Goal: Task Accomplishment & Management: Use online tool/utility

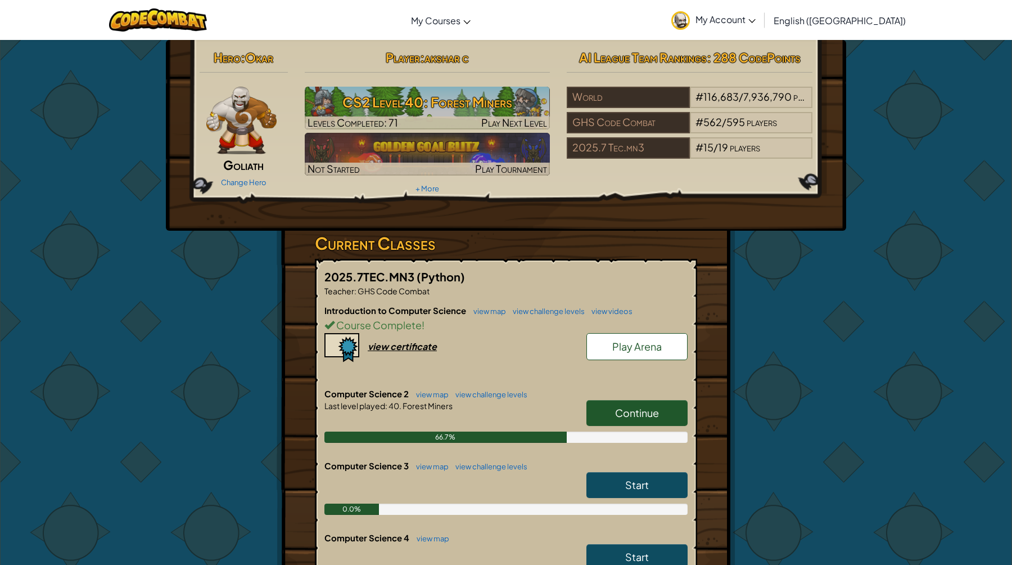
click at [624, 405] on link "Continue" at bounding box center [637, 413] width 101 height 26
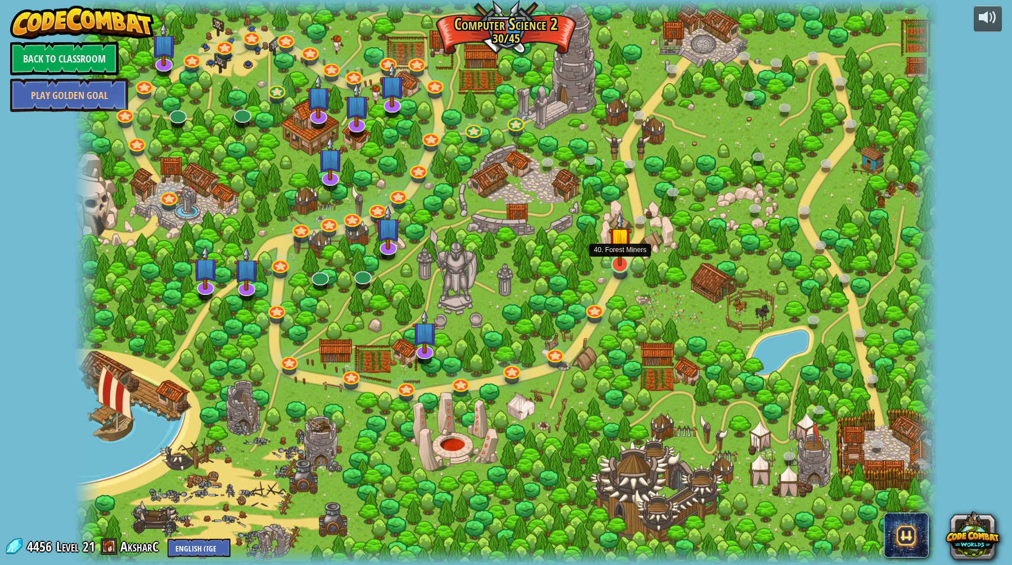
click at [629, 262] on img at bounding box center [621, 238] width 24 height 54
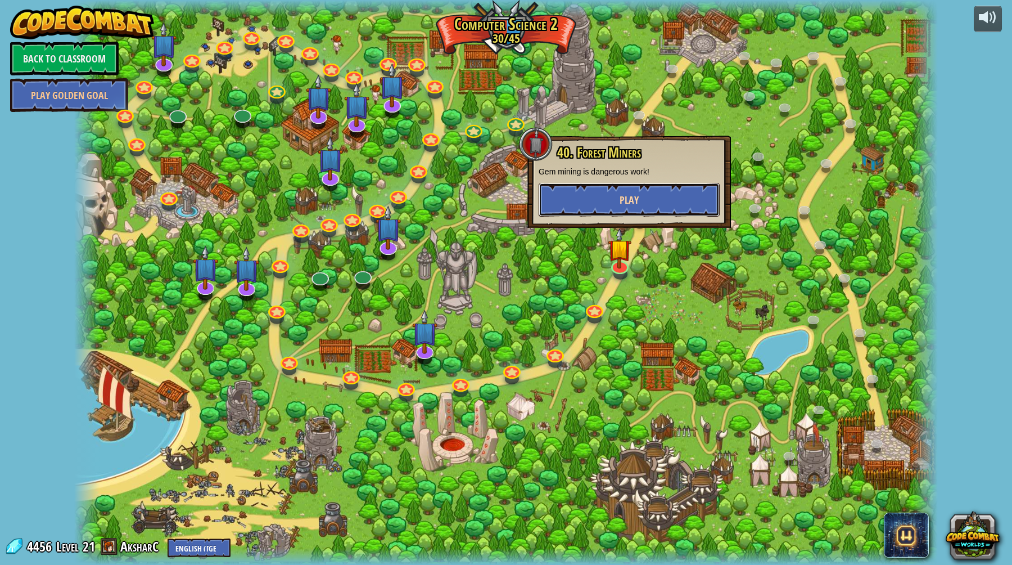
click at [621, 203] on span "Play" at bounding box center [629, 200] width 19 height 14
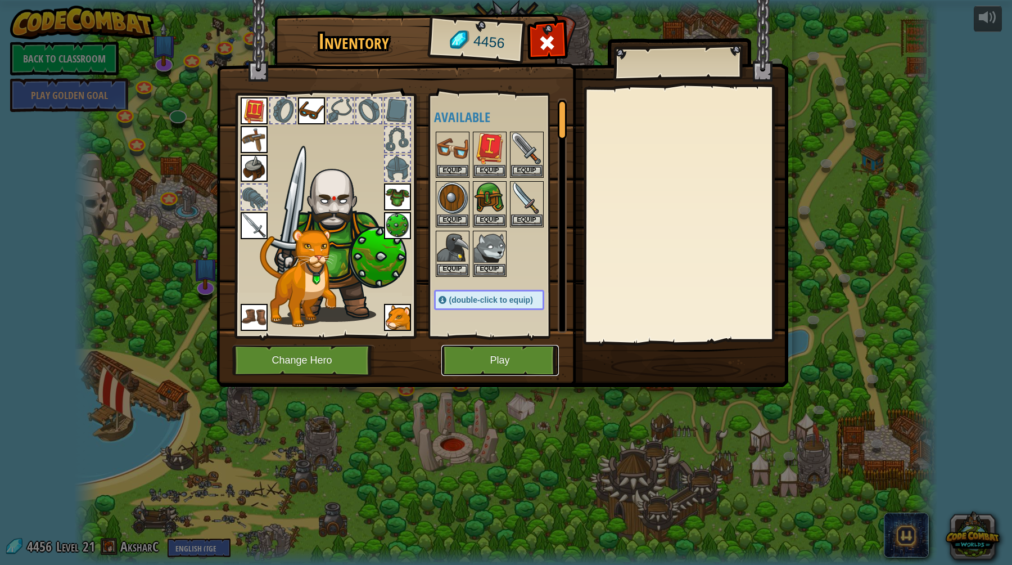
click at [516, 358] on button "Play" at bounding box center [501, 360] width 118 height 31
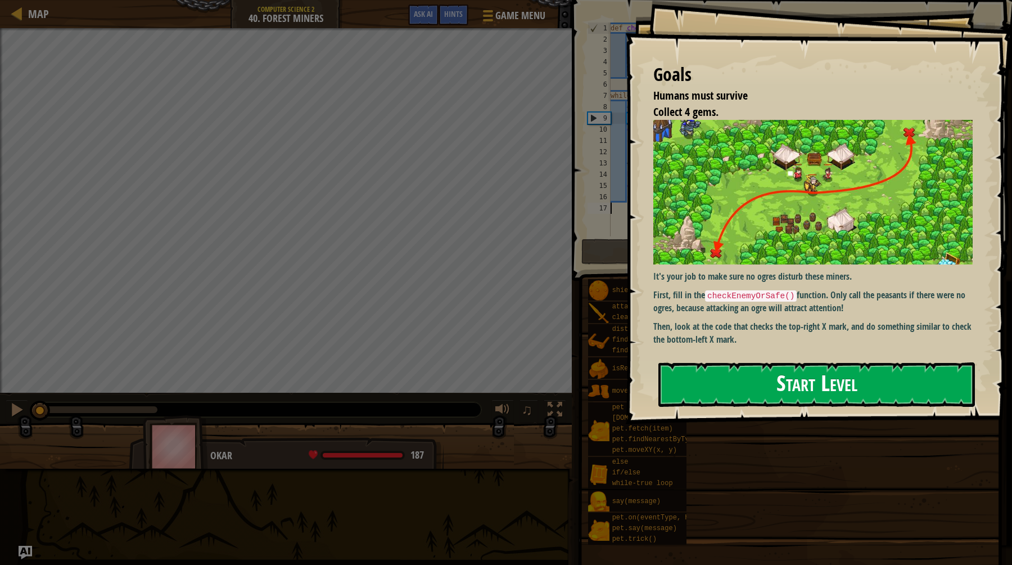
click at [747, 390] on button "Start Level" at bounding box center [817, 384] width 317 height 44
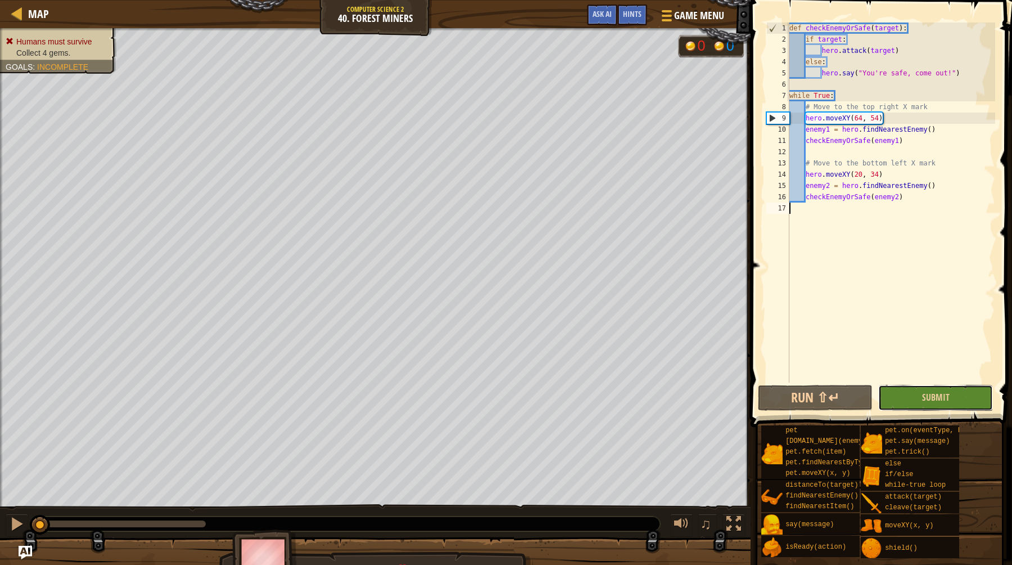
click at [922, 399] on button "Submit" at bounding box center [936, 398] width 115 height 26
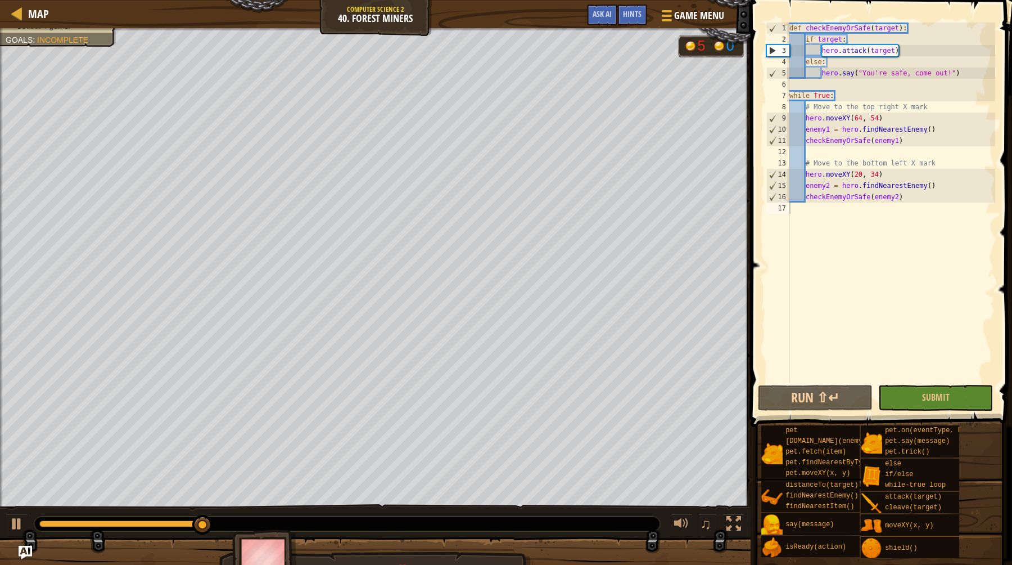
click at [981, 534] on div "pet [DOMAIN_NAME](enemy) pet.fetch(item) pet.findNearestByType(type) pet.moveXY…" at bounding box center [883, 492] width 244 height 134
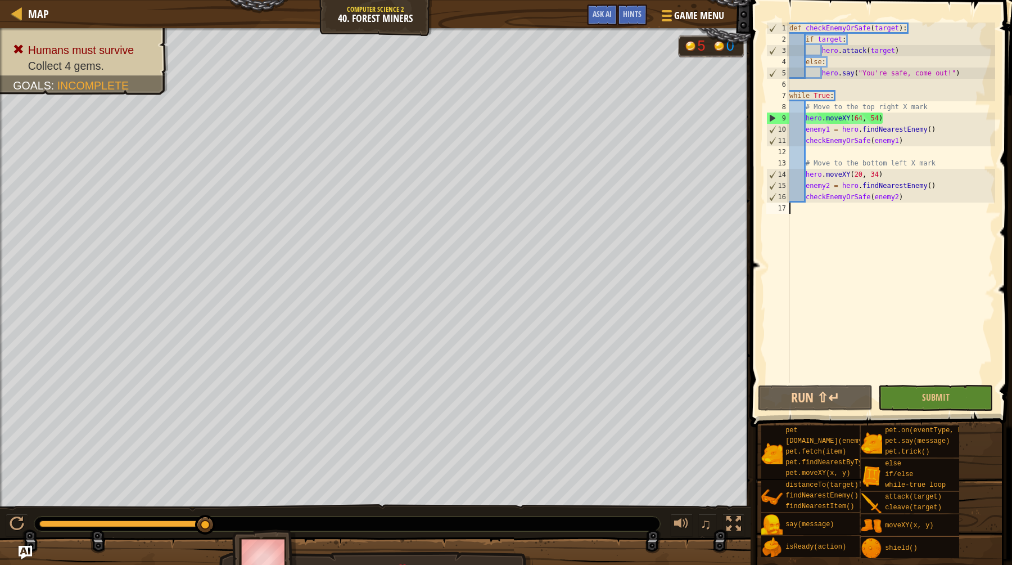
click at [867, 114] on div "def checkEnemyOrSafe ( target ) : if target : hero . attack ( target ) else : h…" at bounding box center [891, 213] width 208 height 382
click at [864, 117] on div "def checkEnemyOrSafe ( target ) : if target : hero . attack ( target ) else : h…" at bounding box center [891, 213] width 208 height 382
type textarea "checkEnemyOrSafe(enemy2)"
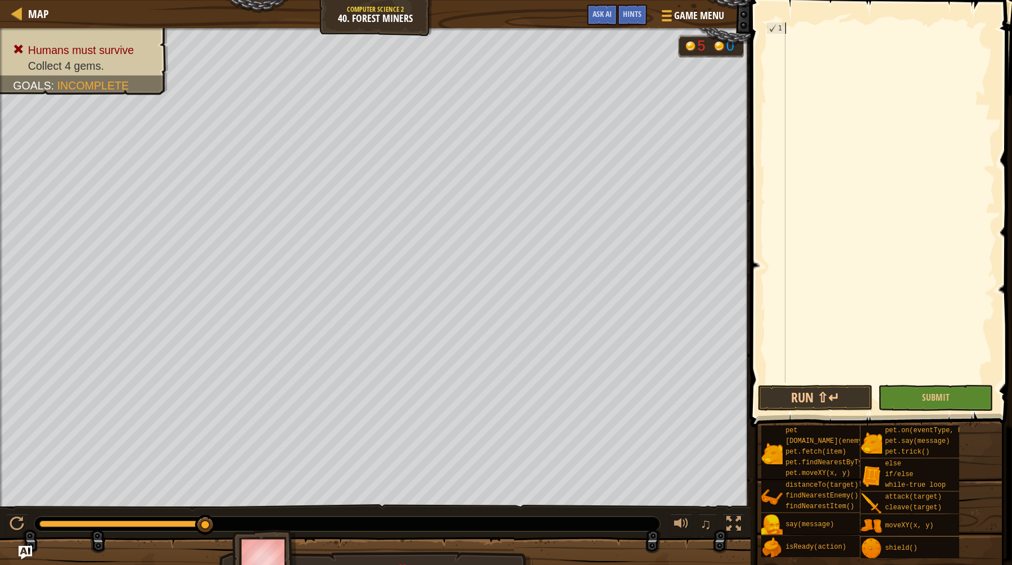
paste textarea "hero.moveXY(40, 34)"
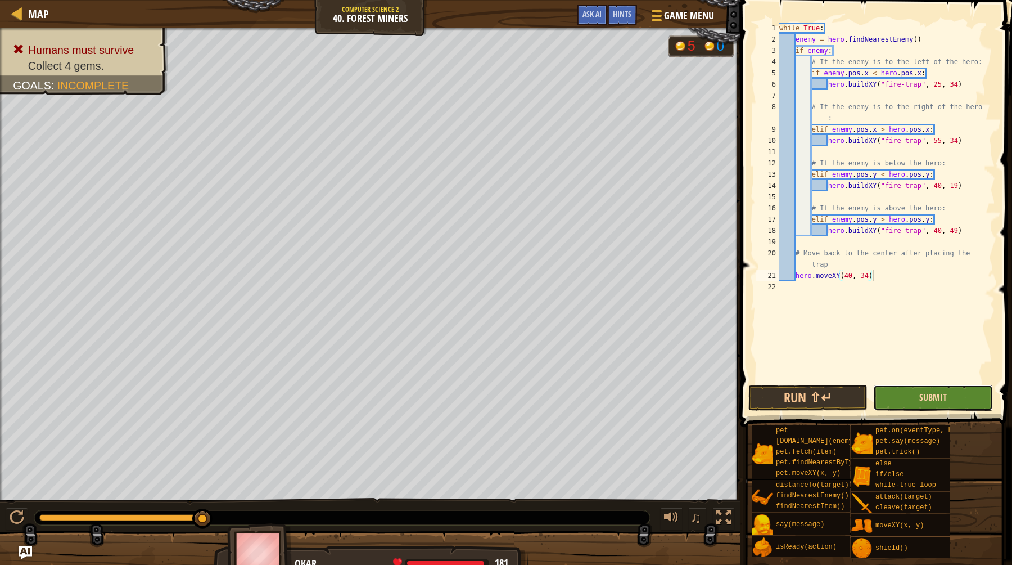
click at [932, 396] on span "Submit" at bounding box center [934, 397] width 28 height 12
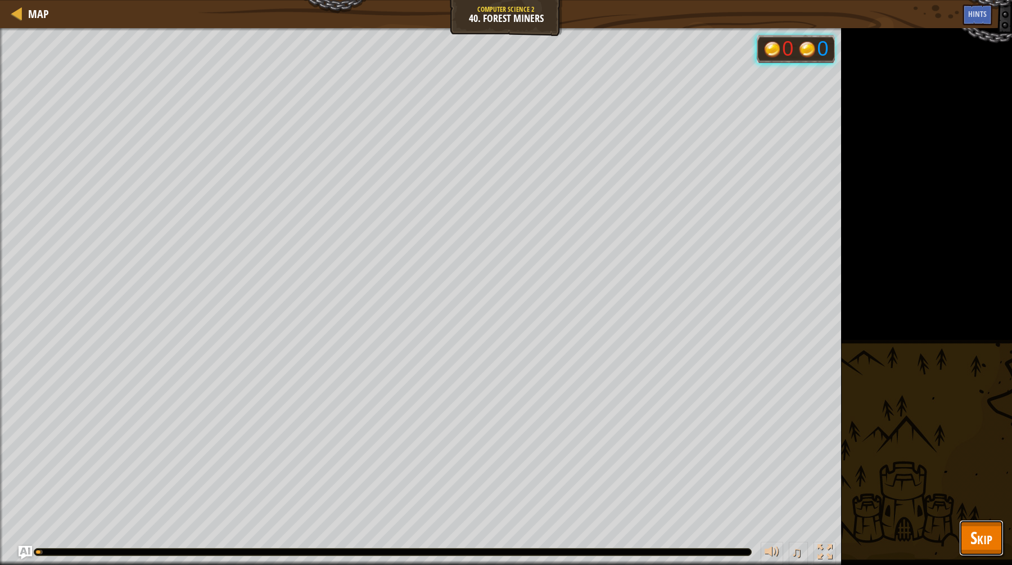
click at [979, 546] on span "Skip" at bounding box center [982, 537] width 22 height 23
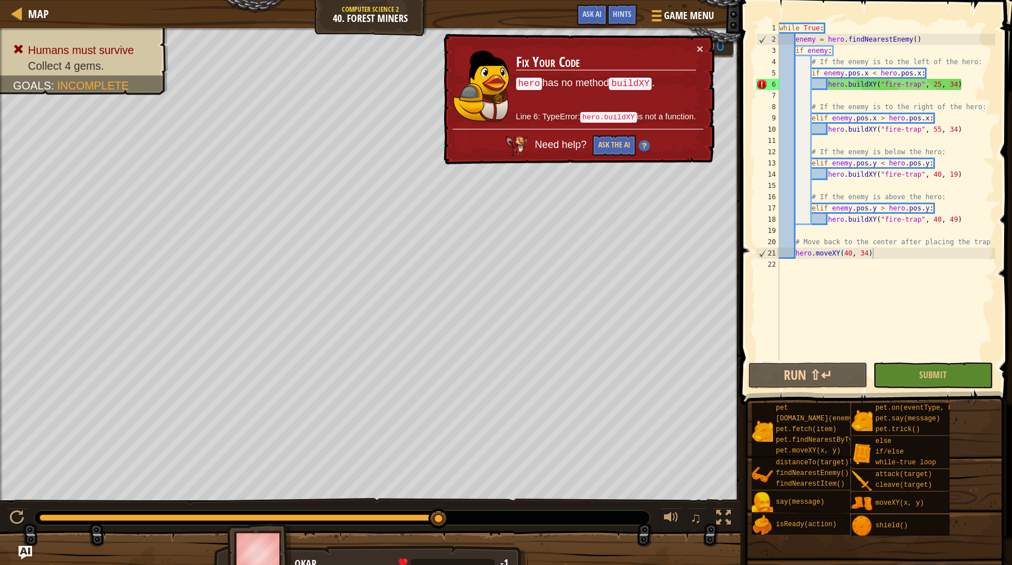
type textarea "hero.buildXY("fire-trap", 25, 34)"
click at [974, 80] on div "while True : enemy = hero . findNearestEnemy ( ) if enemy : # If the enemy is t…" at bounding box center [886, 202] width 218 height 360
click at [974, 84] on div "while True : enemy = hero . findNearestEnemy ( ) if enemy : # If the enemy is t…" at bounding box center [886, 202] width 218 height 360
click at [610, 144] on button "Ask the AI" at bounding box center [614, 145] width 43 height 21
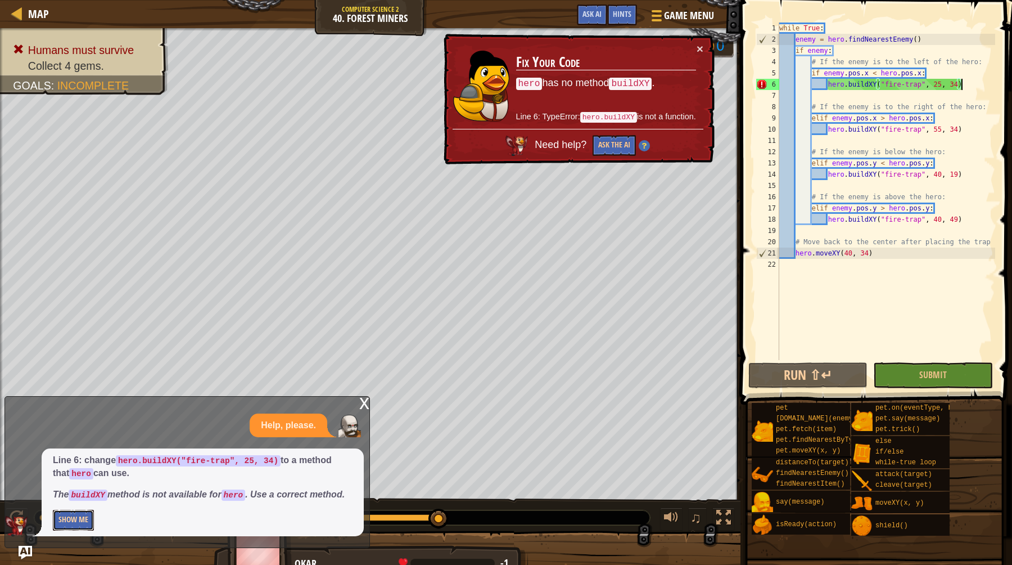
click at [82, 520] on button "Show Me" at bounding box center [73, 520] width 41 height 21
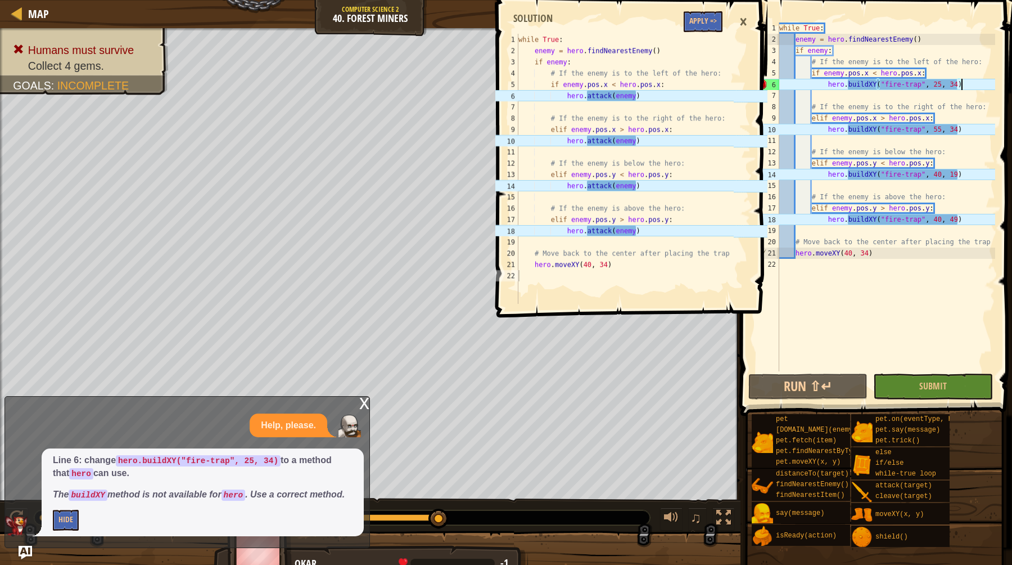
type textarea "hero.attack(enemy)"
drag, startPoint x: 652, startPoint y: 189, endPoint x: 568, endPoint y: 191, distance: 84.4
click at [568, 191] on div "while True : enemy = hero . findNearestEnemy ( ) if enemy : # If the enemy is t…" at bounding box center [625, 180] width 218 height 292
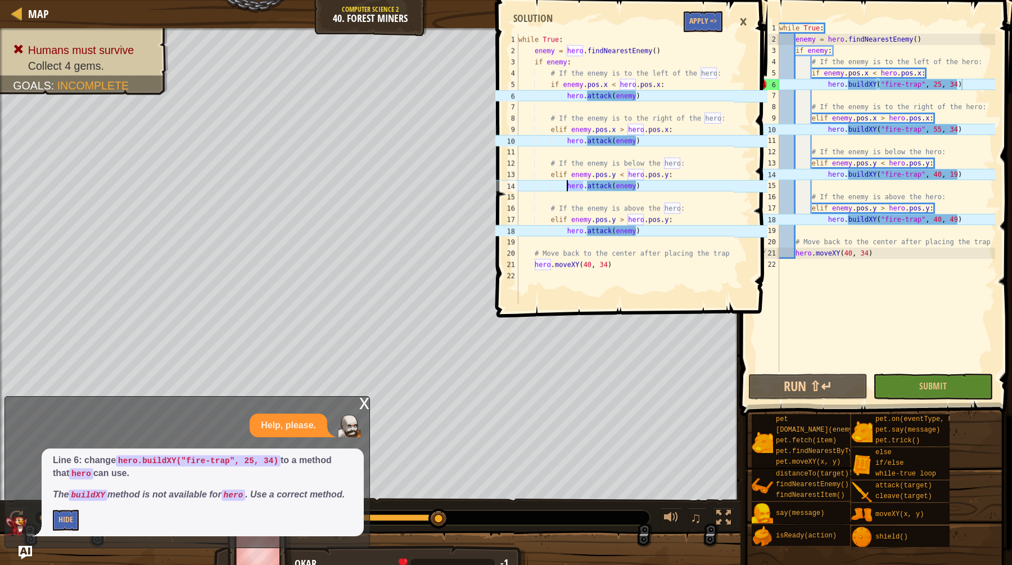
click at [838, 222] on div "while True : enemy = hero . findNearestEnemy ( ) if enemy : # If the enemy is t…" at bounding box center [886, 207] width 218 height 371
drag, startPoint x: 830, startPoint y: 222, endPoint x: 978, endPoint y: 223, distance: 147.4
click at [978, 223] on div "while True : enemy = hero . findNearestEnemy ( ) if enemy : # If the enemy is t…" at bounding box center [886, 207] width 218 height 371
paste textarea
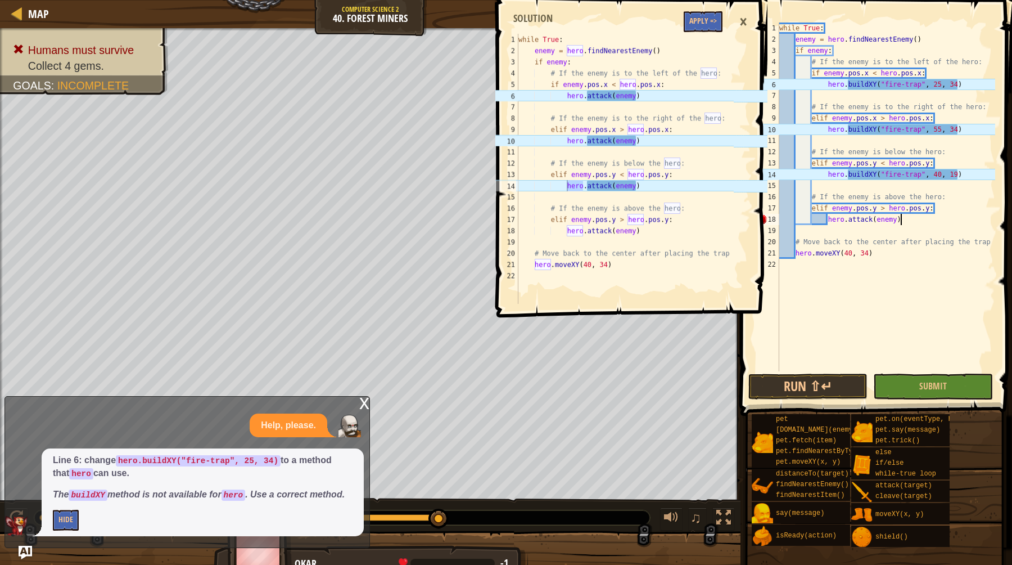
scroll to position [5, 10]
drag, startPoint x: 915, startPoint y: 219, endPoint x: 830, endPoint y: 219, distance: 84.4
click at [830, 219] on div "while True : enemy = hero . findNearestEnemy ( ) if enemy : # If the enemy is t…" at bounding box center [886, 207] width 218 height 371
drag, startPoint x: 830, startPoint y: 173, endPoint x: 969, endPoint y: 175, distance: 138.9
click at [969, 175] on div "while True : enemy = hero . findNearestEnemy ( ) if enemy : # If the enemy is t…" at bounding box center [886, 207] width 218 height 371
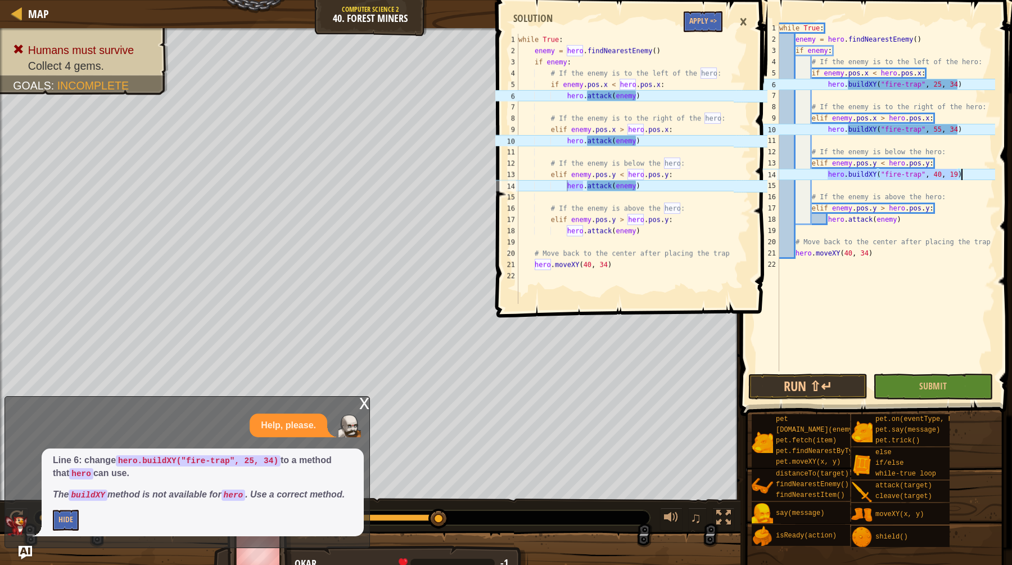
paste textarea "attack(enemy"
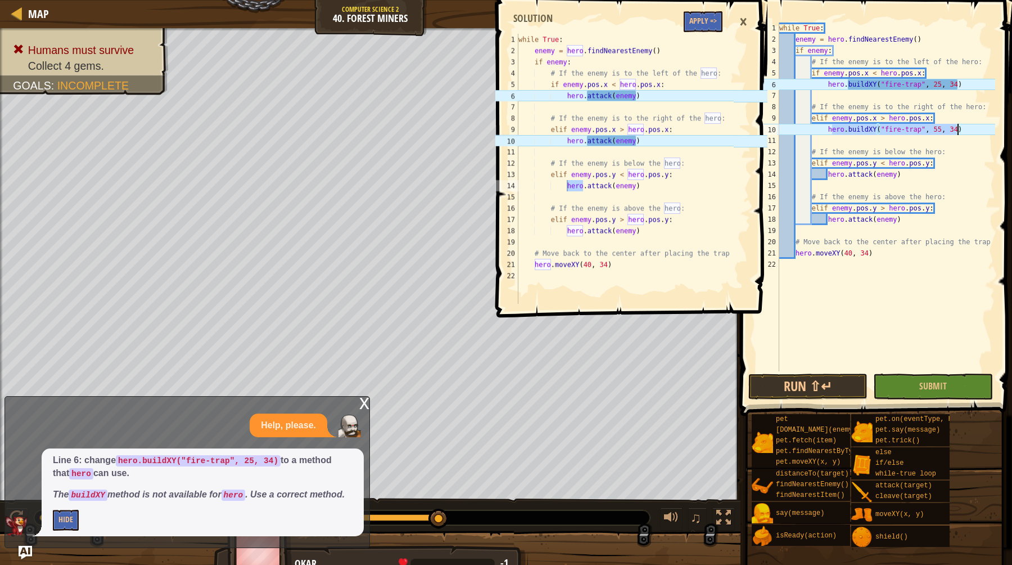
drag, startPoint x: 831, startPoint y: 132, endPoint x: 960, endPoint y: 132, distance: 128.8
click at [960, 132] on div "while True : enemy = hero . findNearestEnemy ( ) if enemy : # If the enemy is t…" at bounding box center [886, 207] width 218 height 371
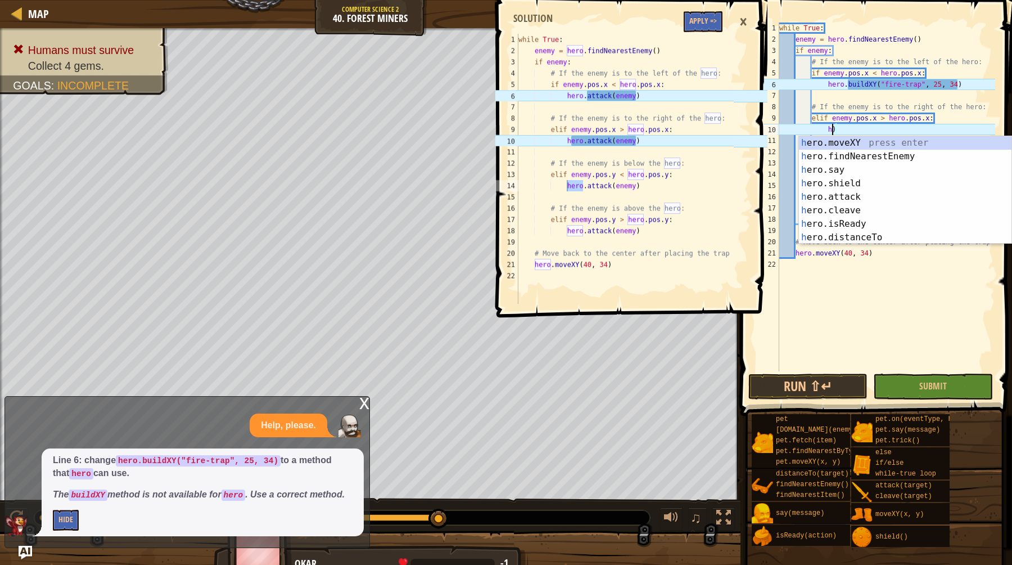
scroll to position [5, 4]
type textarea ")"
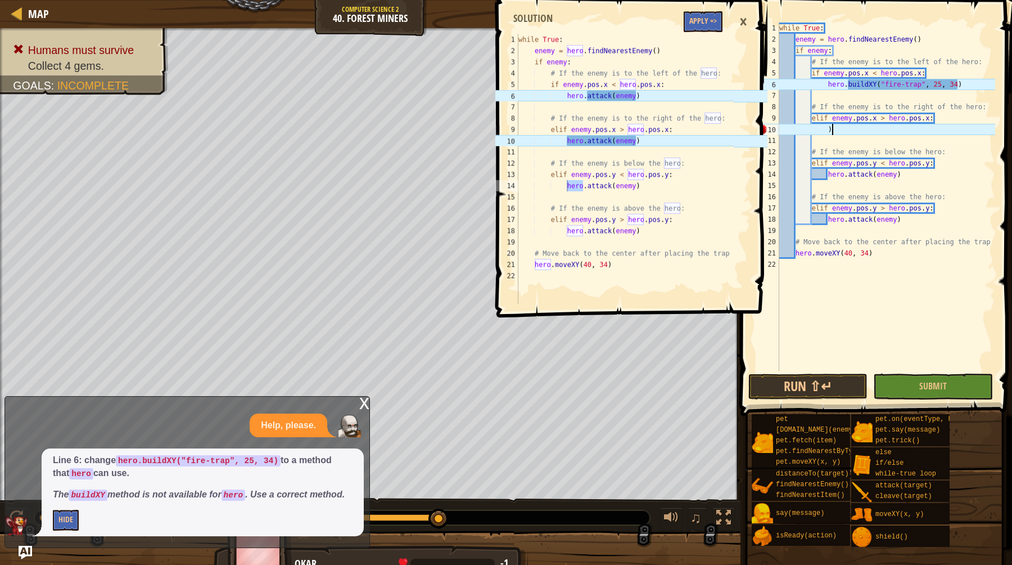
scroll to position [5, 3]
paste textarea "hero.attack(enemy)"
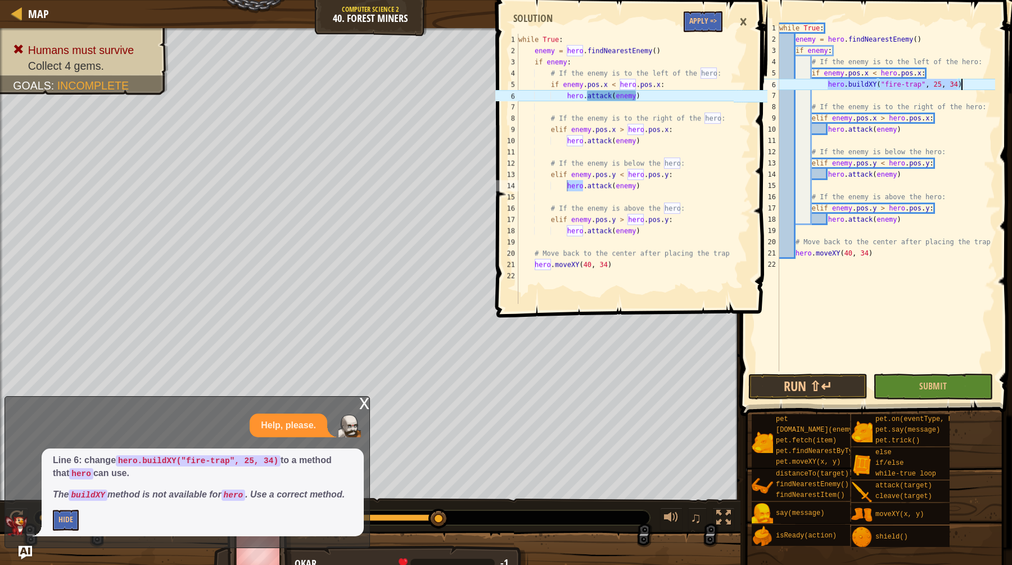
drag, startPoint x: 828, startPoint y: 85, endPoint x: 989, endPoint y: 85, distance: 161.4
click at [989, 85] on div "while True : enemy = hero . findNearestEnemy ( ) if enemy : # If the enemy is t…" at bounding box center [886, 207] width 218 height 371
type textarea "hero.buildXY("fire-trap", 25, 34)"
paste textarea "hero.attack(enemy)"
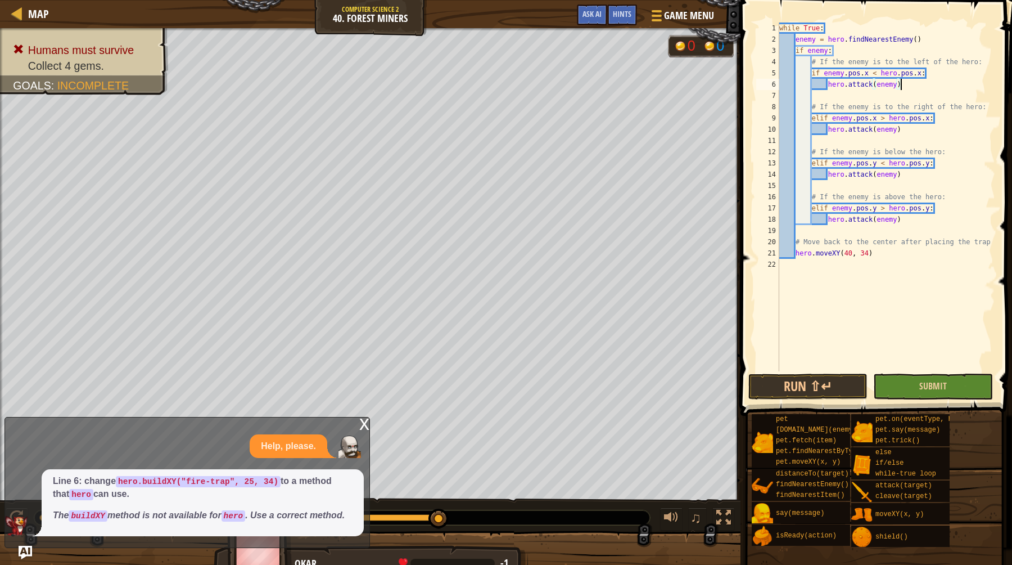
type textarea "hero.attack(enemy)"
click at [960, 391] on button "Submit" at bounding box center [932, 386] width 119 height 26
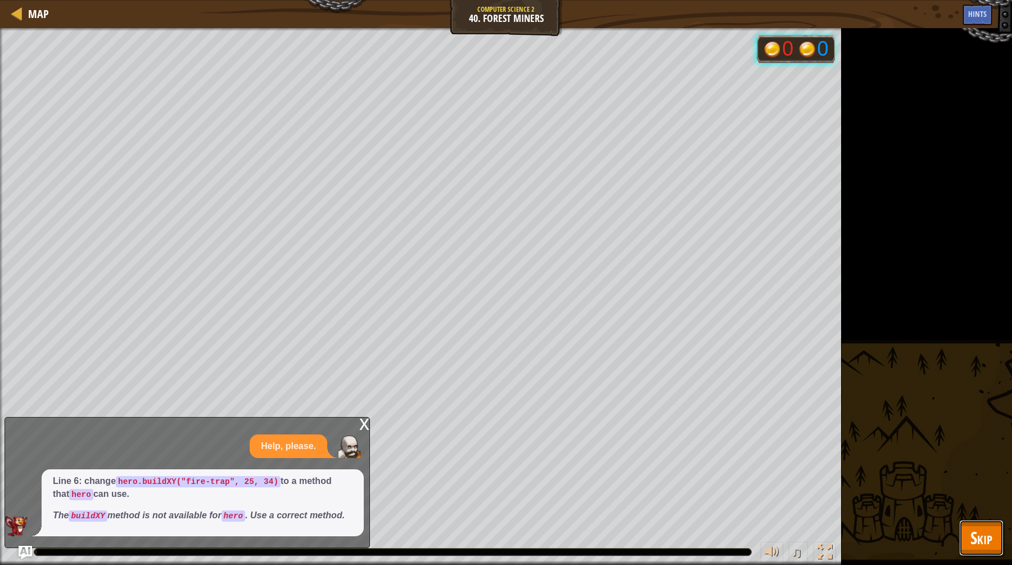
click at [975, 539] on span "Skip" at bounding box center [982, 537] width 22 height 23
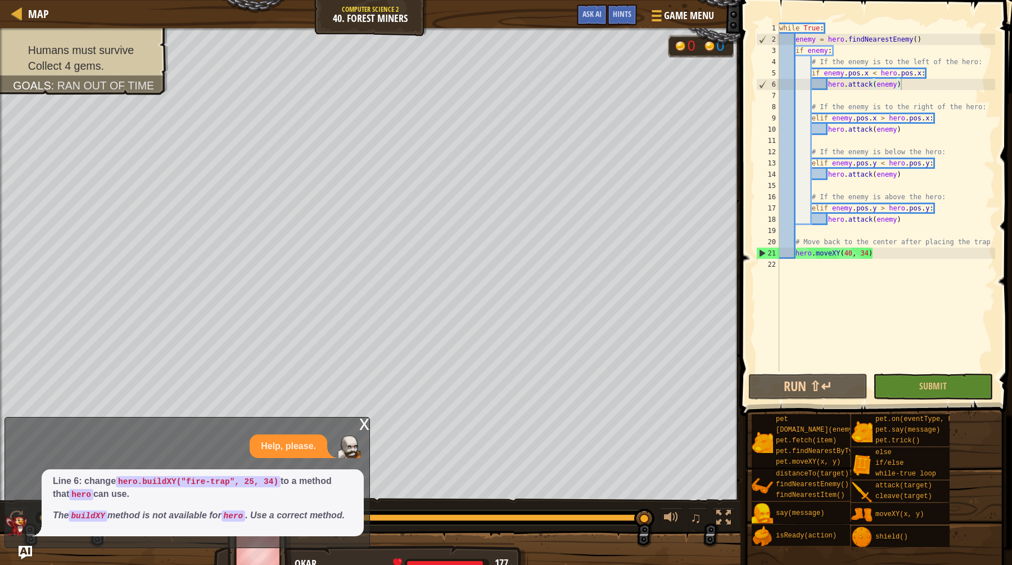
click at [363, 417] on div "x" at bounding box center [364, 422] width 10 height 11
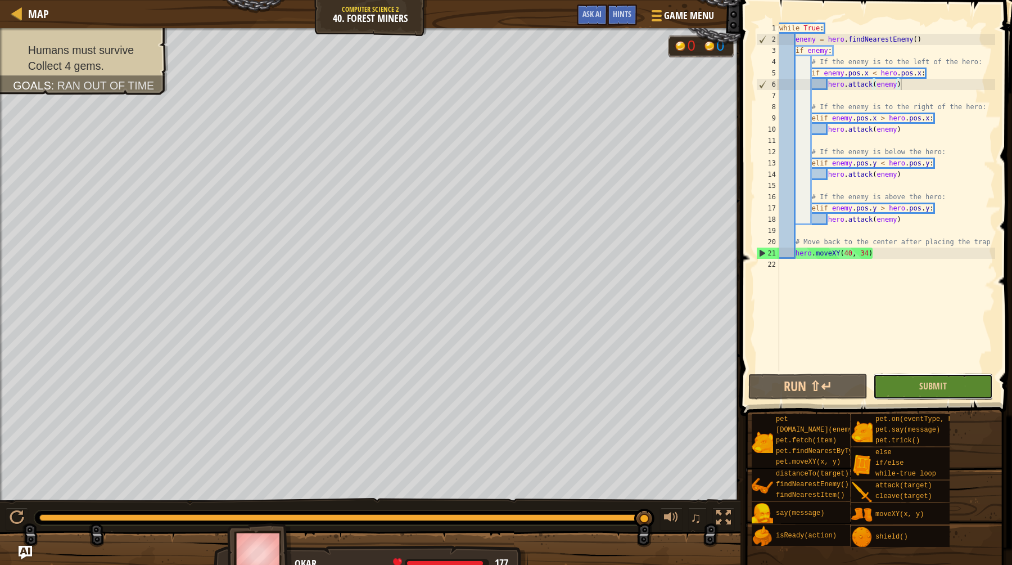
click at [904, 385] on button "Submit" at bounding box center [932, 386] width 119 height 26
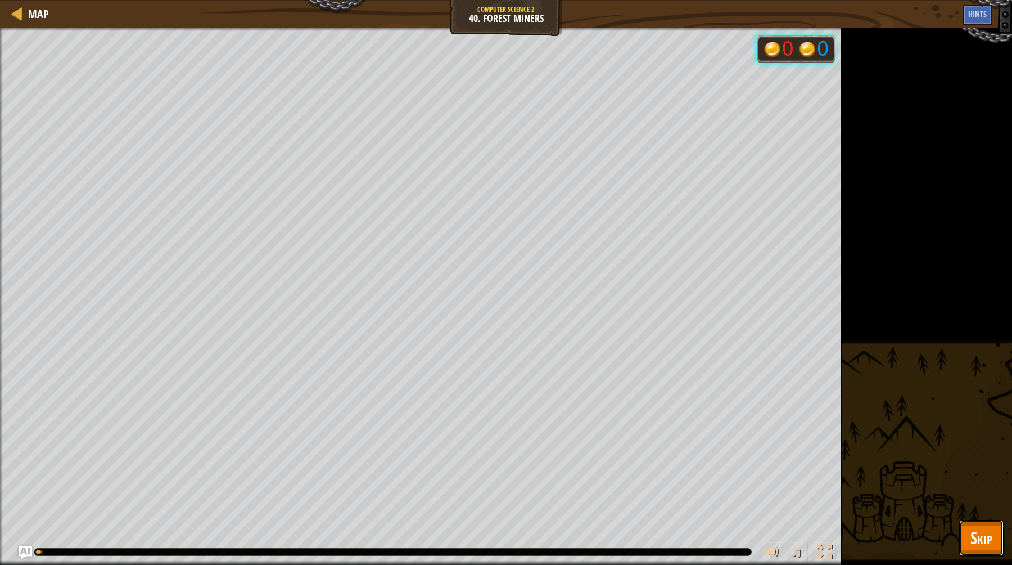
click at [972, 533] on span "Skip" at bounding box center [982, 537] width 22 height 23
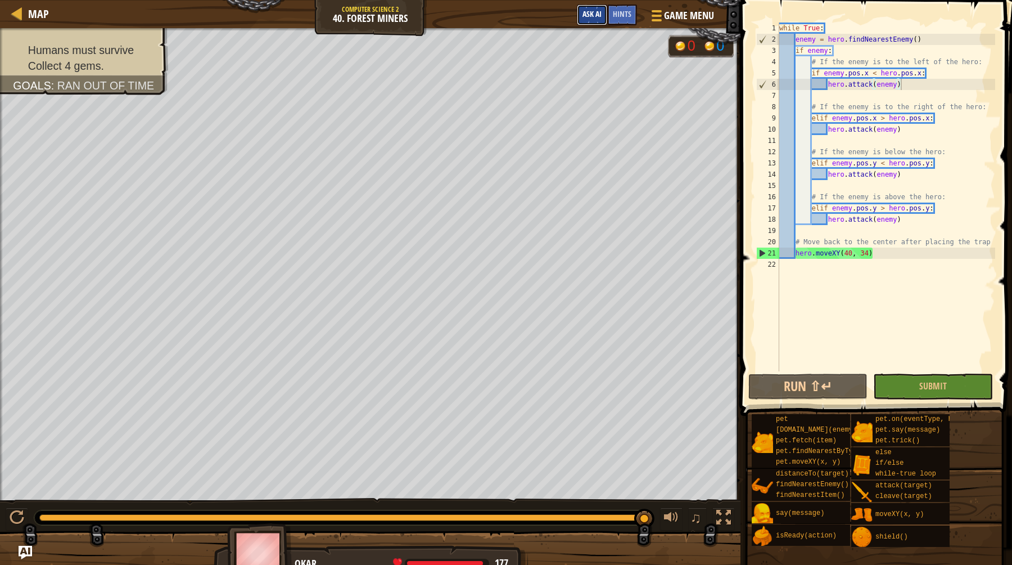
click at [593, 15] on span "Ask AI" at bounding box center [592, 13] width 19 height 11
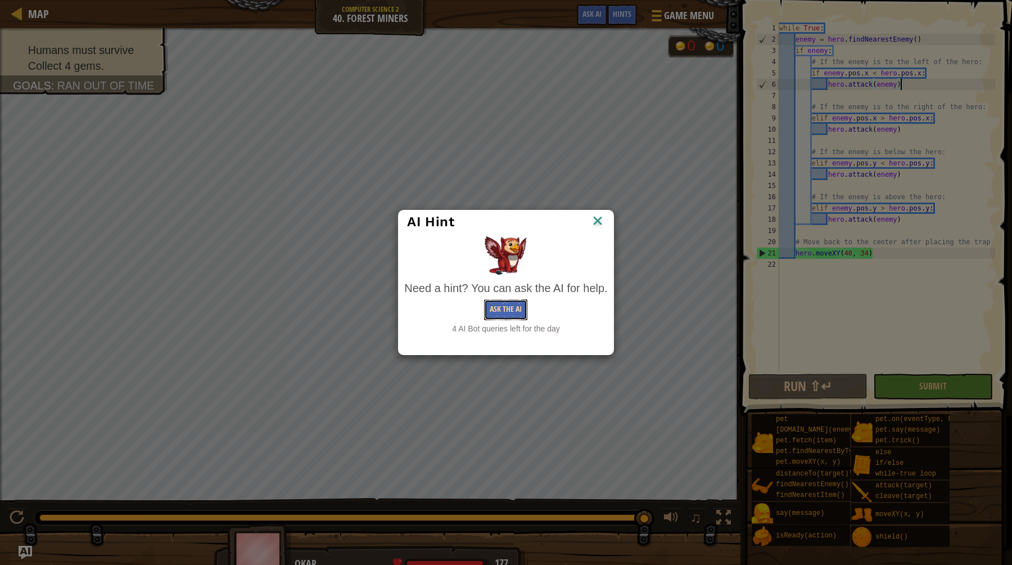
click at [503, 316] on button "Ask the AI" at bounding box center [505, 309] width 43 height 21
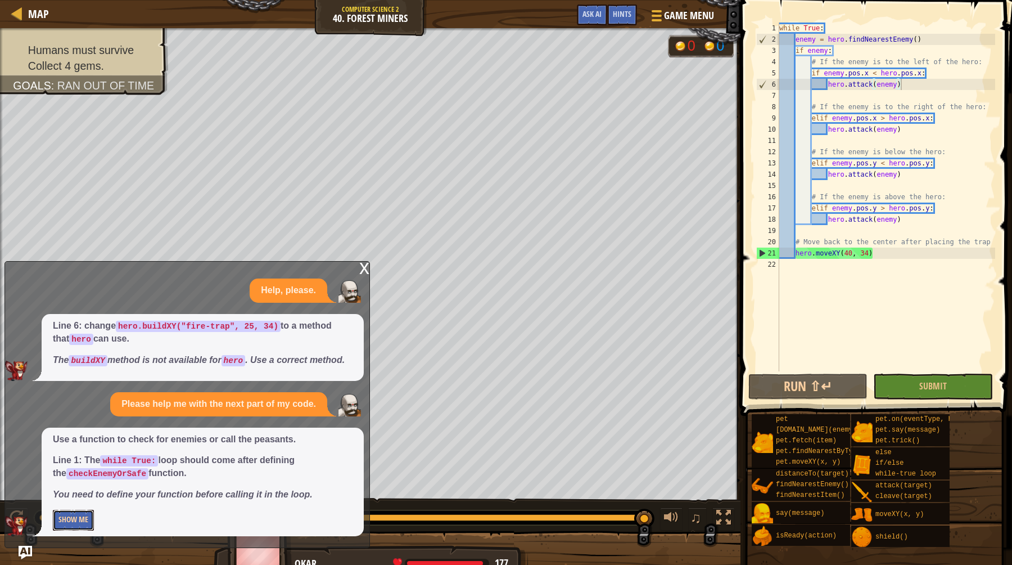
click at [83, 517] on button "Show Me" at bounding box center [73, 520] width 41 height 21
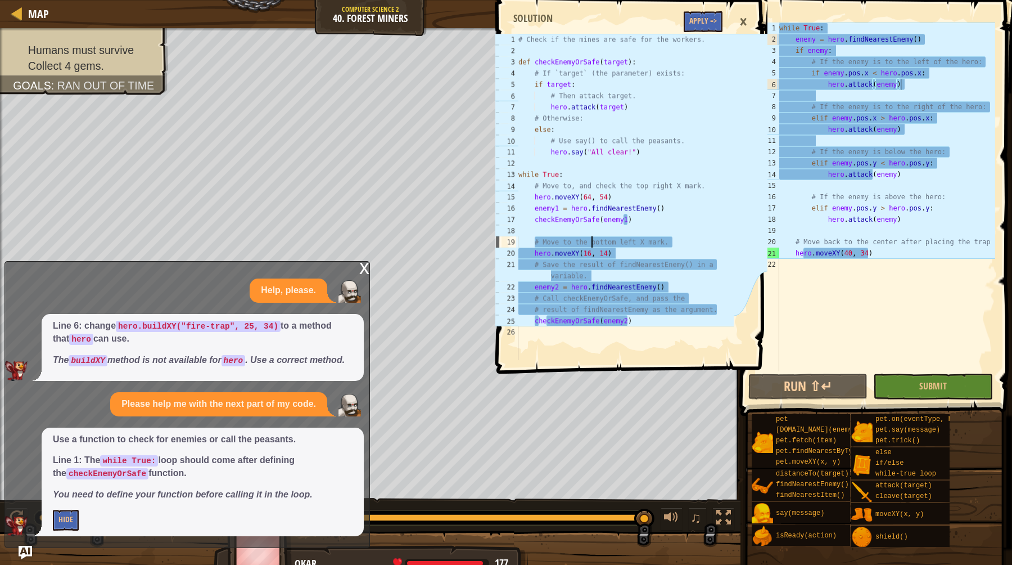
click at [591, 237] on div "# Check if the mines are safe for the workers. def checkEnemyOrSafe ( target ) …" at bounding box center [625, 208] width 218 height 349
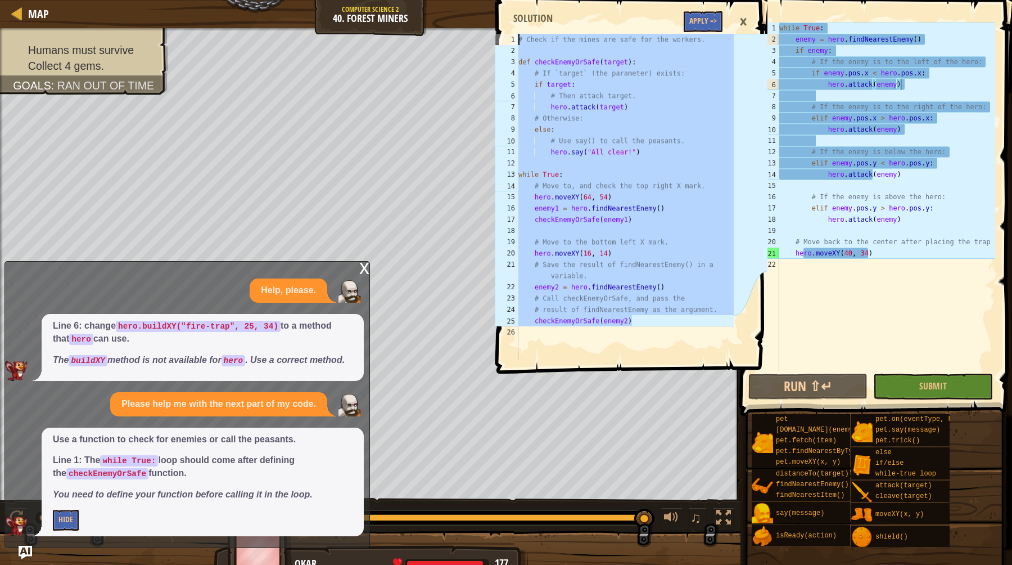
drag, startPoint x: 641, startPoint y: 323, endPoint x: 455, endPoint y: -84, distance: 447.0
click at [455, 0] on html "Map Computer Science 2 40. Forest Miners Game Menu Done Hints Ask AI # Move to …" at bounding box center [506, 0] width 1012 height 0
type textarea "# Check if the mines are safe for the workers."
click at [853, 151] on div "while True : enemy = hero . findNearestEnemy ( ) if enemy : # If the enemy is t…" at bounding box center [886, 207] width 218 height 371
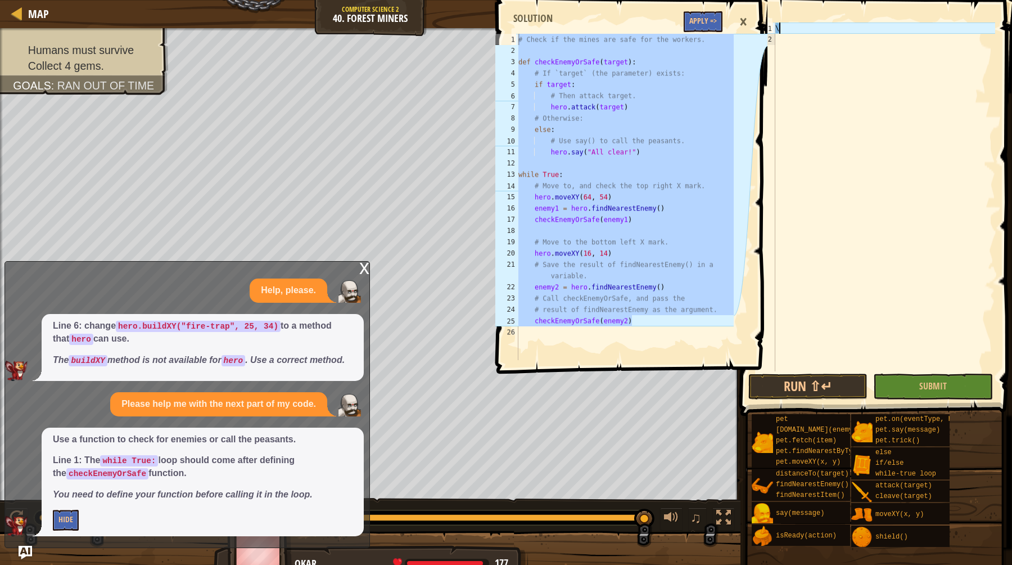
scroll to position [5, 0]
paste textarea "checkEnemyOrSafe(enemy2)"
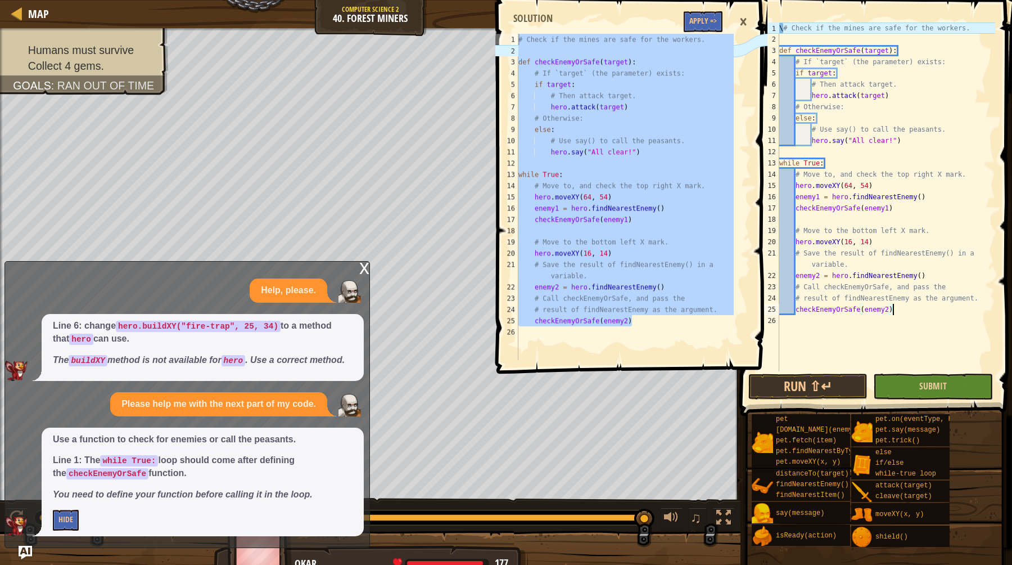
type textarea "checkEnemyOrSafe(enemy2)"
click at [955, 392] on button "Submit" at bounding box center [932, 386] width 119 height 26
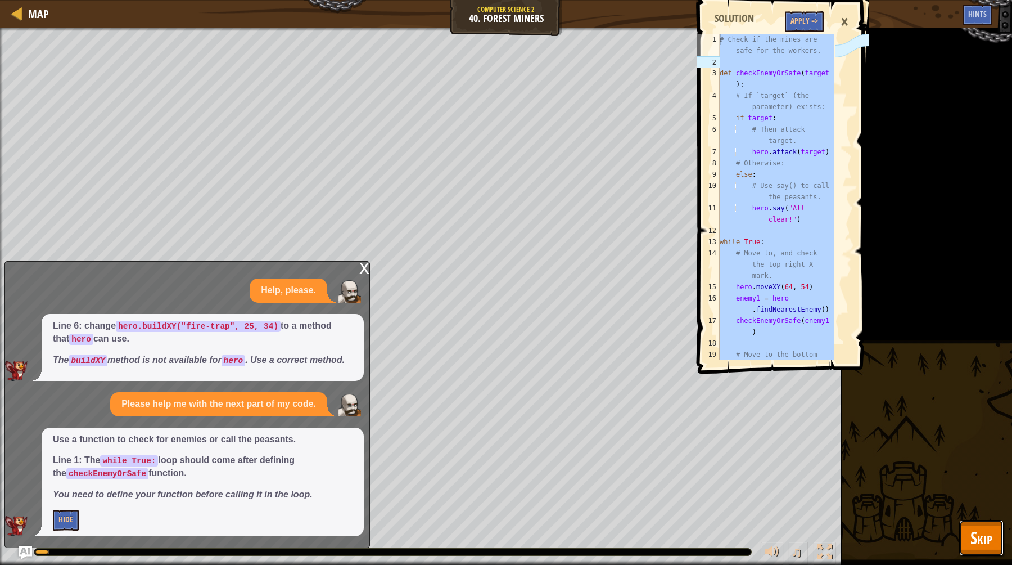
click at [979, 520] on button "Skip" at bounding box center [982, 538] width 44 height 36
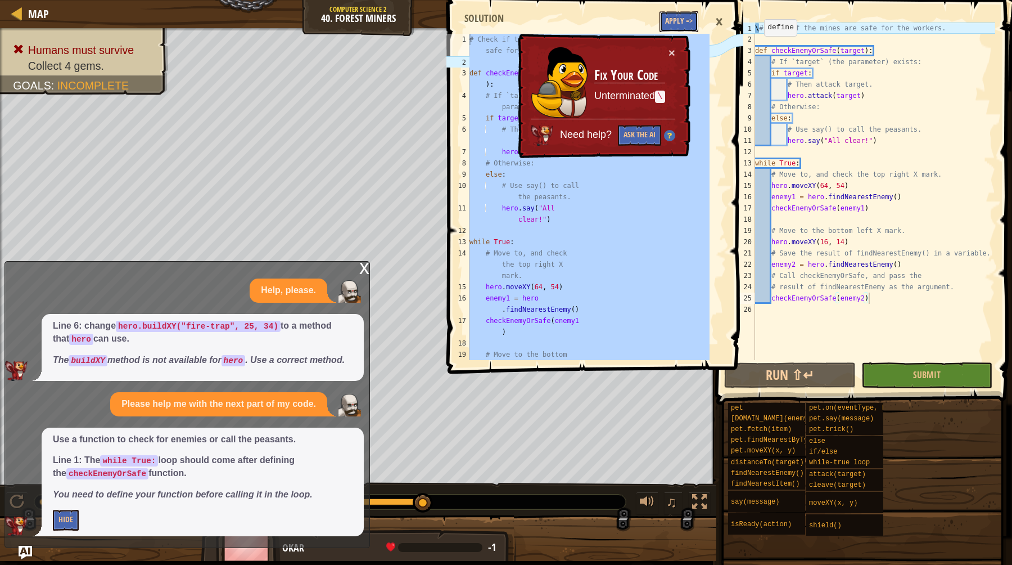
click at [683, 18] on button "Apply =>" at bounding box center [679, 21] width 39 height 21
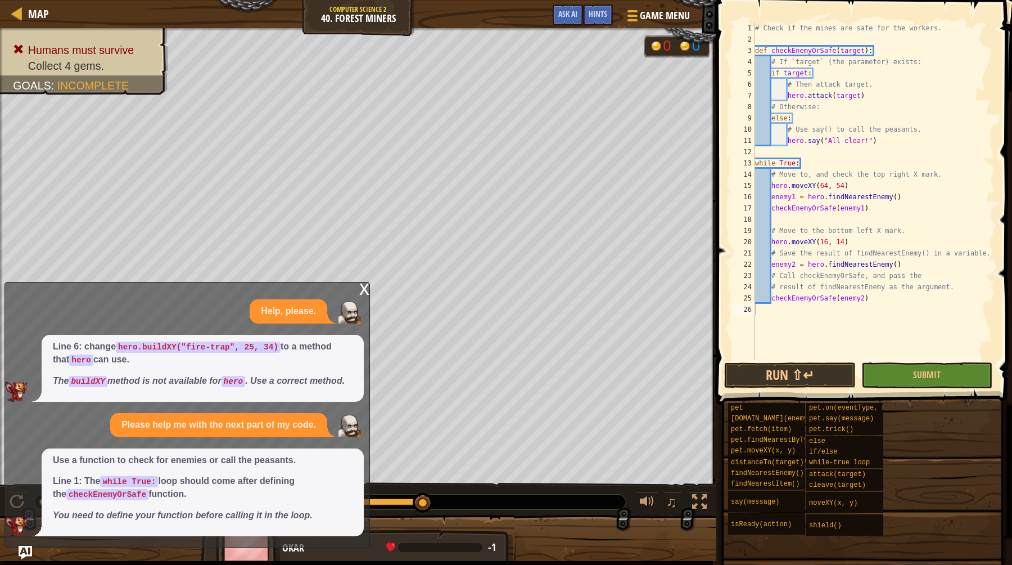
click at [929, 402] on div "pet [DOMAIN_NAME](enemy) pet.fetch(item) pet.findNearestByType(type) pet.moveXY…" at bounding box center [866, 469] width 277 height 134
click at [921, 379] on span "Submit" at bounding box center [927, 374] width 28 height 12
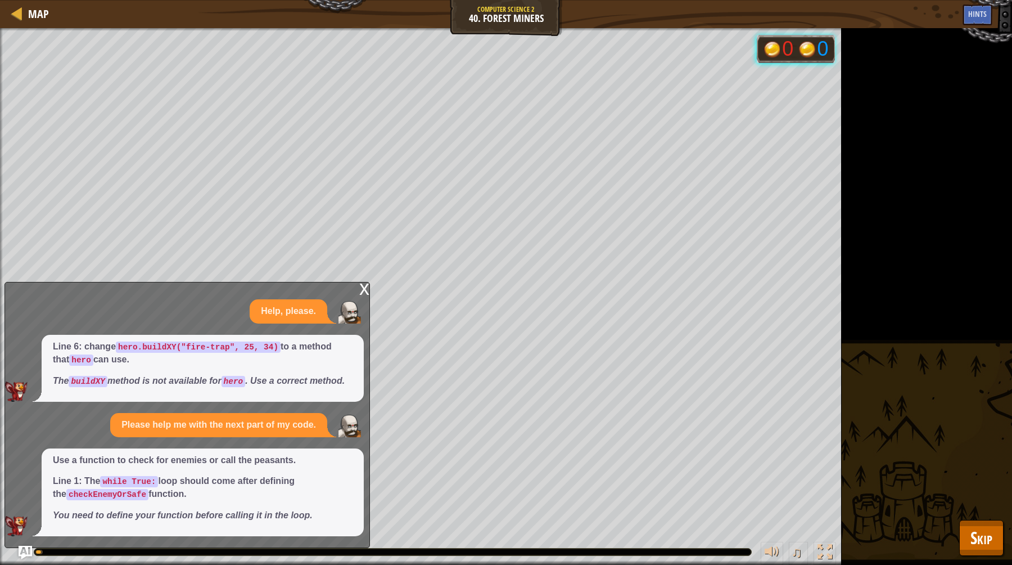
click at [970, 511] on div "Humans must survive Collect 4 gems. Goals : Running... 0 0 ♫ Okar 187 x: 40 y: …" at bounding box center [506, 296] width 1012 height 537
click at [973, 542] on span "Skip" at bounding box center [982, 537] width 22 height 23
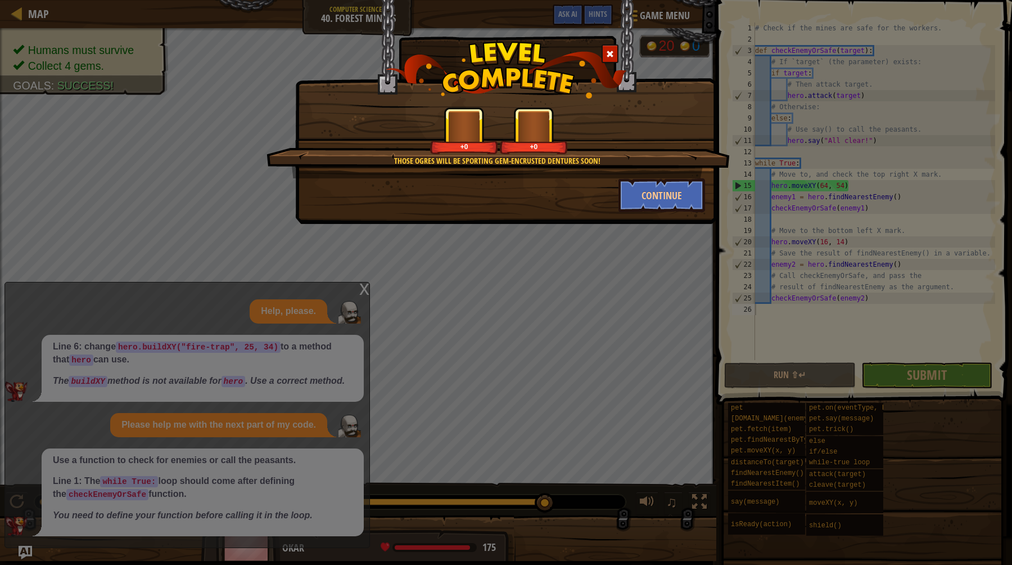
click at [359, 281] on div "Those ogres will be sporting gem-encrusted dentures soon! +0 +0 Continue" at bounding box center [506, 282] width 1012 height 565
click at [366, 278] on div "Those ogres will be sporting gem-encrusted dentures soon! +0 +0 Continue" at bounding box center [506, 282] width 1012 height 565
click at [638, 195] on button "Continue" at bounding box center [662, 195] width 87 height 34
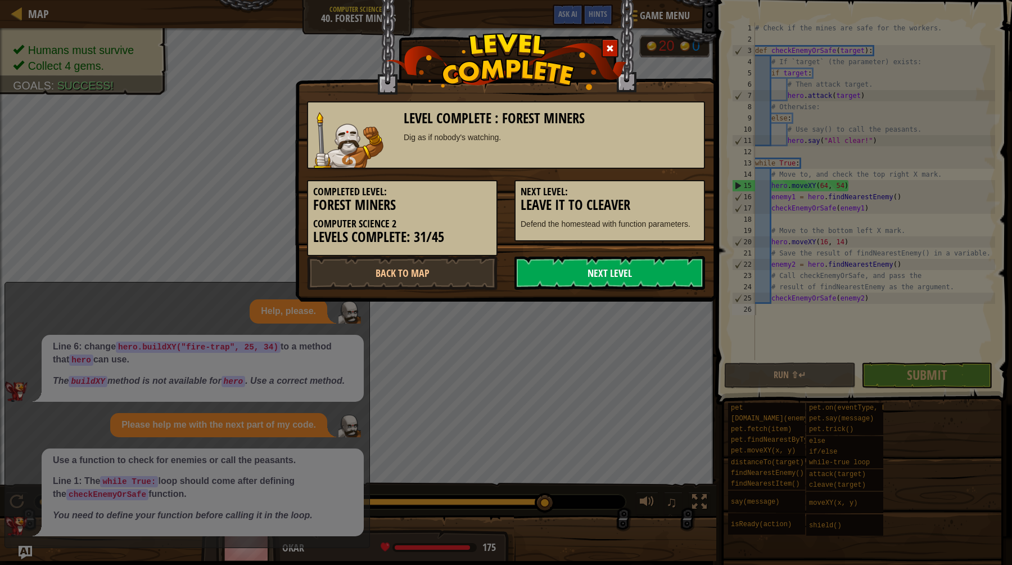
click at [600, 279] on link "Next Level" at bounding box center [610, 273] width 191 height 34
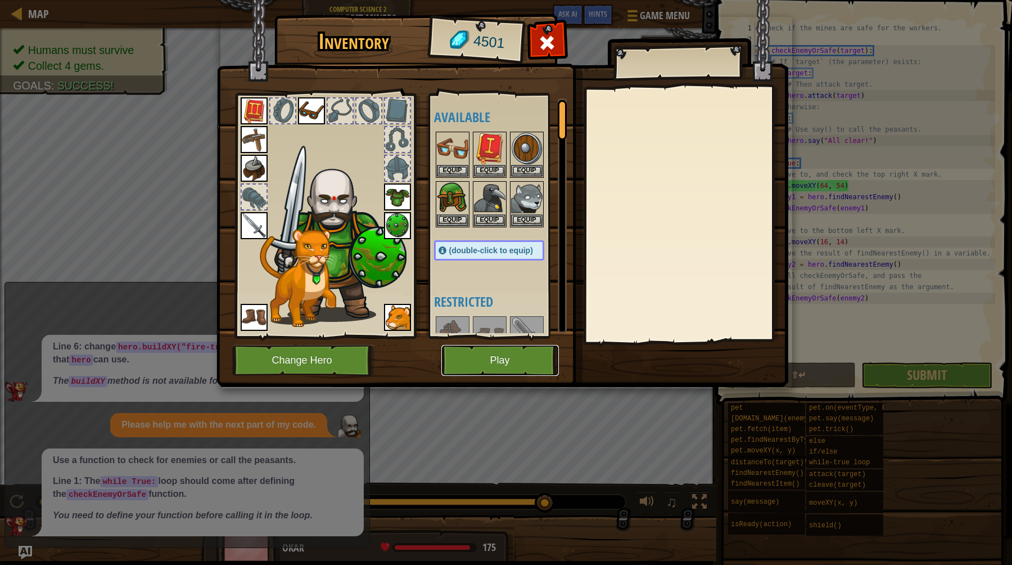
click at [506, 358] on button "Play" at bounding box center [501, 360] width 118 height 31
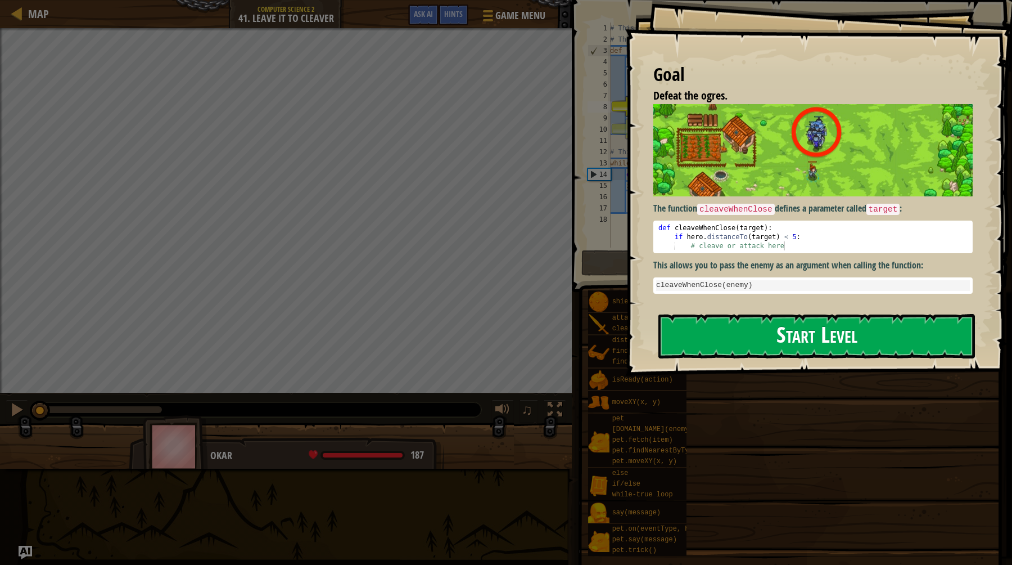
click at [765, 314] on button "Start Level" at bounding box center [817, 336] width 317 height 44
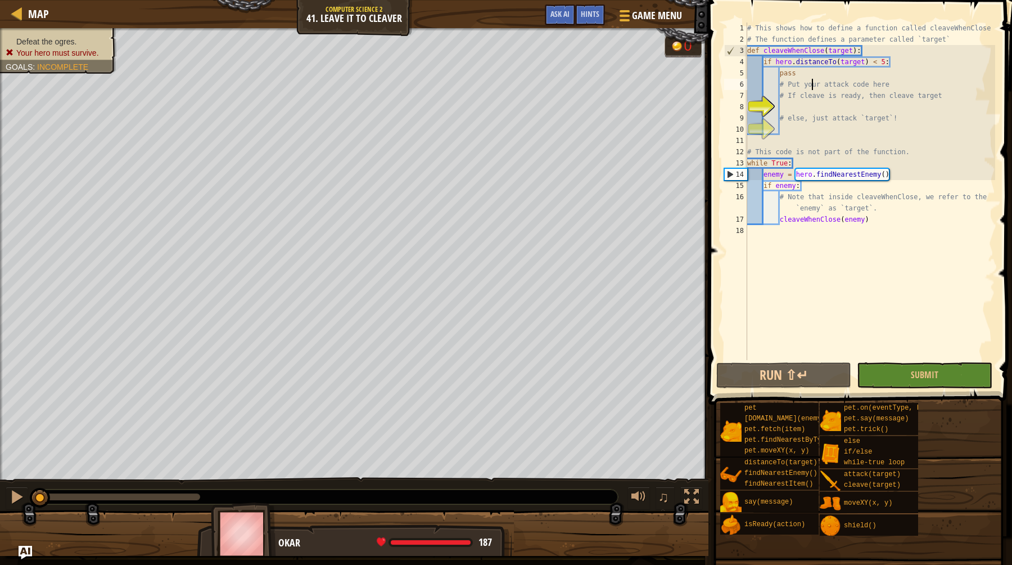
click at [810, 84] on div "# This shows how to define a function called cleaveWhenClose # The function def…" at bounding box center [870, 202] width 250 height 360
click at [799, 84] on div "# This shows how to define a function called cleaveWhenClose # The function def…" at bounding box center [870, 202] width 250 height 360
drag, startPoint x: 782, startPoint y: 84, endPoint x: 916, endPoint y: 92, distance: 134.7
click at [916, 92] on div "# This shows how to define a function called cleaveWhenClose # The function def…" at bounding box center [870, 202] width 250 height 360
click at [916, 94] on div "# This shows how to define a function called cleaveWhenClose # The function def…" at bounding box center [870, 202] width 250 height 360
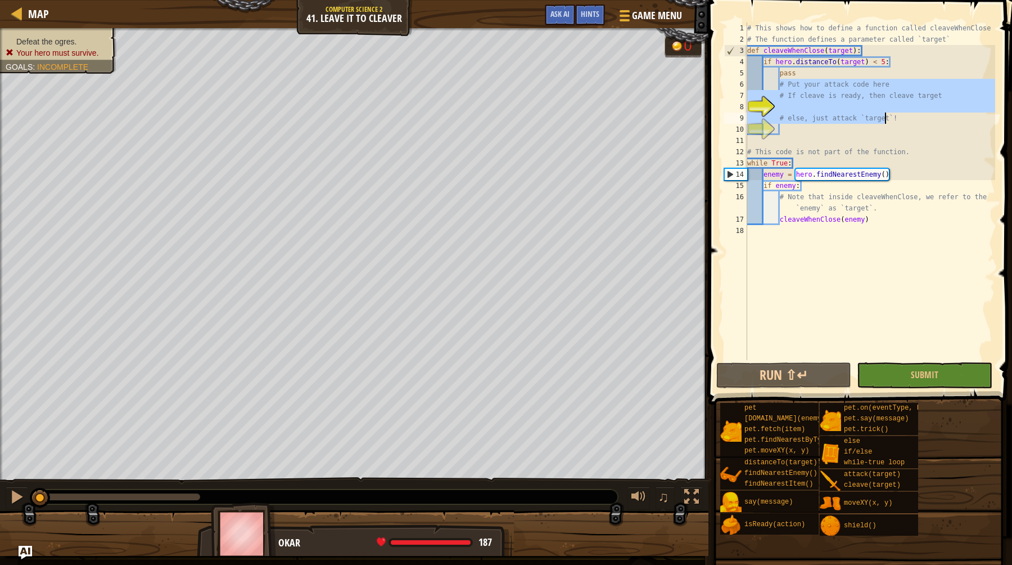
drag, startPoint x: 779, startPoint y: 83, endPoint x: 884, endPoint y: 117, distance: 110.5
click at [884, 117] on div "# This shows how to define a function called cleaveWhenClose # The function def…" at bounding box center [870, 202] width 250 height 360
click at [883, 116] on div "# This shows how to define a function called cleaveWhenClose # The function def…" at bounding box center [870, 202] width 250 height 360
type textarea "# else, just attack `target`!"
